Goal: Submit feedback/report problem

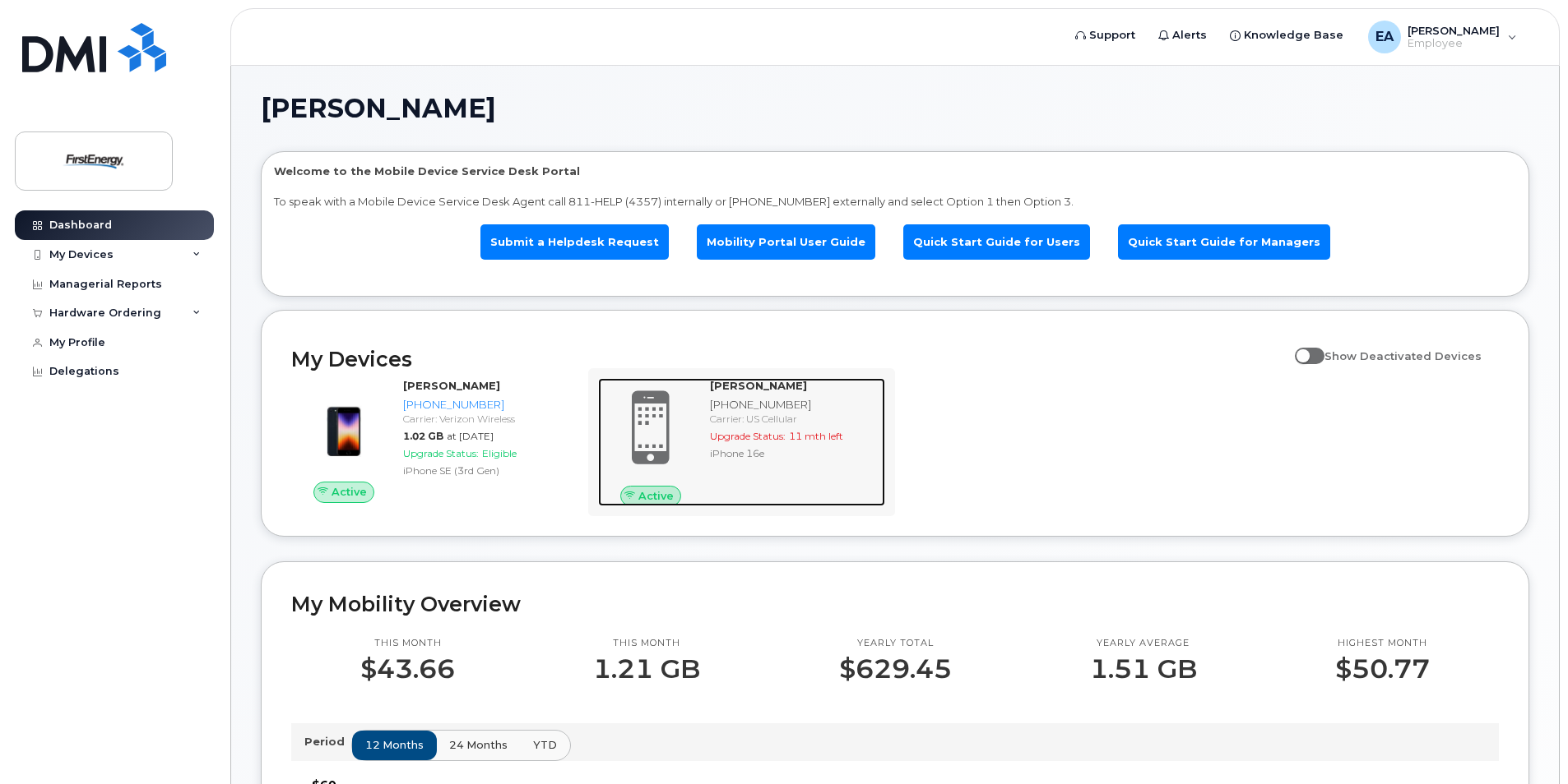
click at [779, 432] on span "Upgrade Status:" at bounding box center [747, 436] width 76 height 13
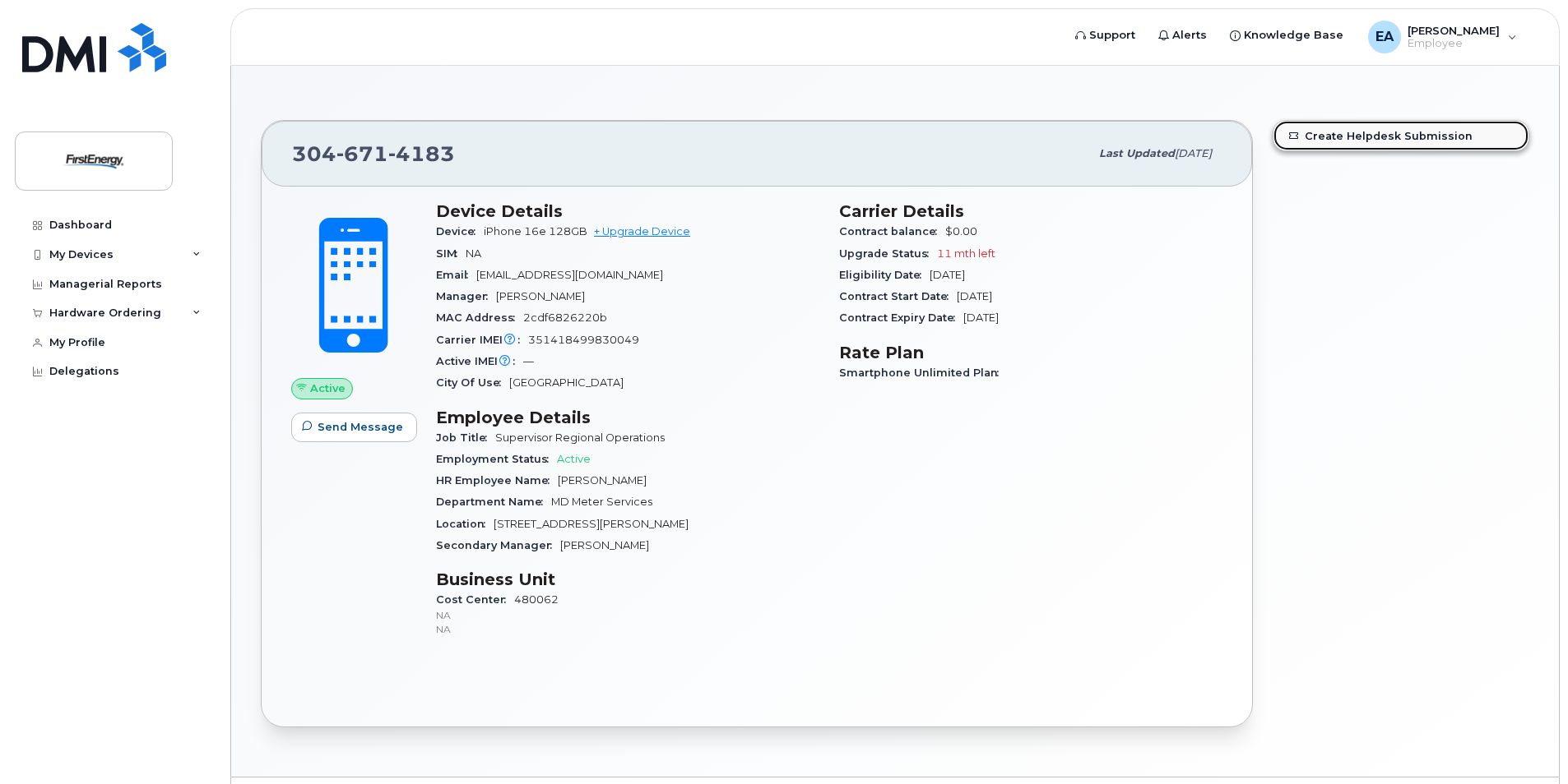
click at [1396, 131] on link "Create Helpdesk Submission" at bounding box center [1401, 135] width 255 height 29
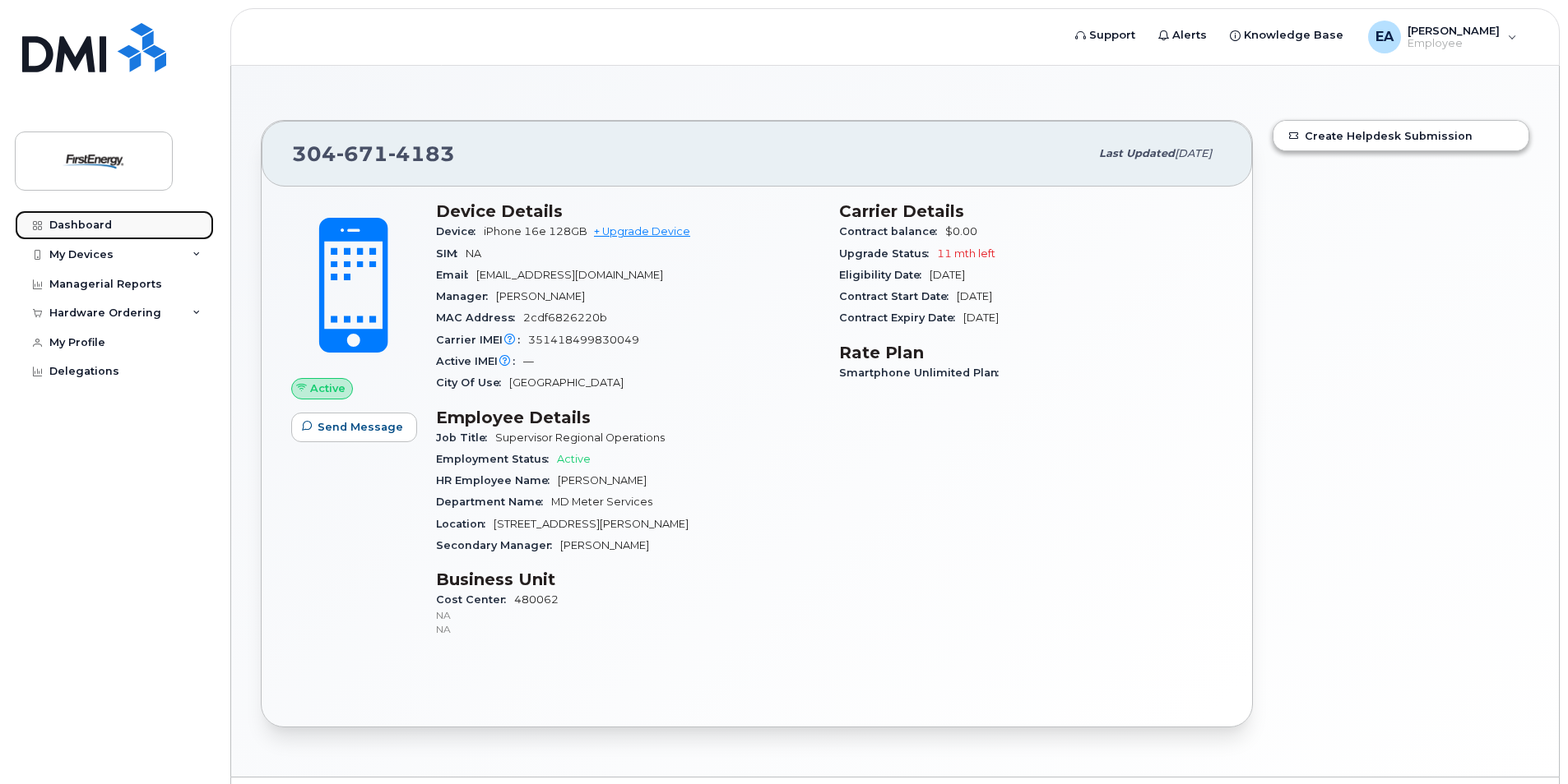
click at [77, 225] on div "Dashboard" at bounding box center [81, 225] width 62 height 13
